Goal: Task Accomplishment & Management: Manage account settings

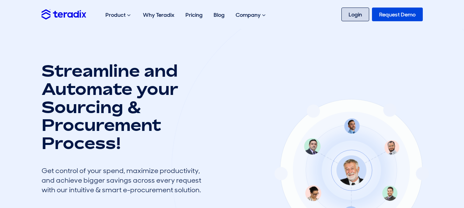
click at [360, 15] on link "Login" at bounding box center [355, 15] width 28 height 14
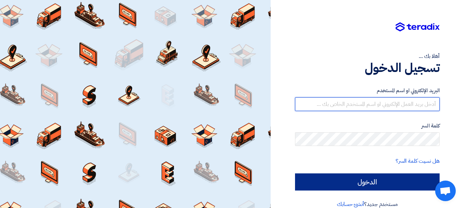
type input "[EMAIL_ADDRESS][DOMAIN_NAME]"
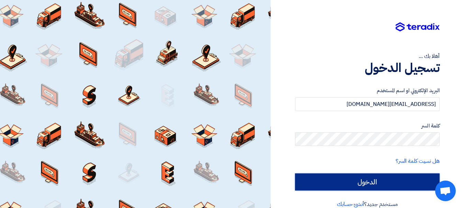
click at [332, 177] on input "الدخول" at bounding box center [367, 182] width 145 height 17
